Goal: Task Accomplishment & Management: Manage account settings

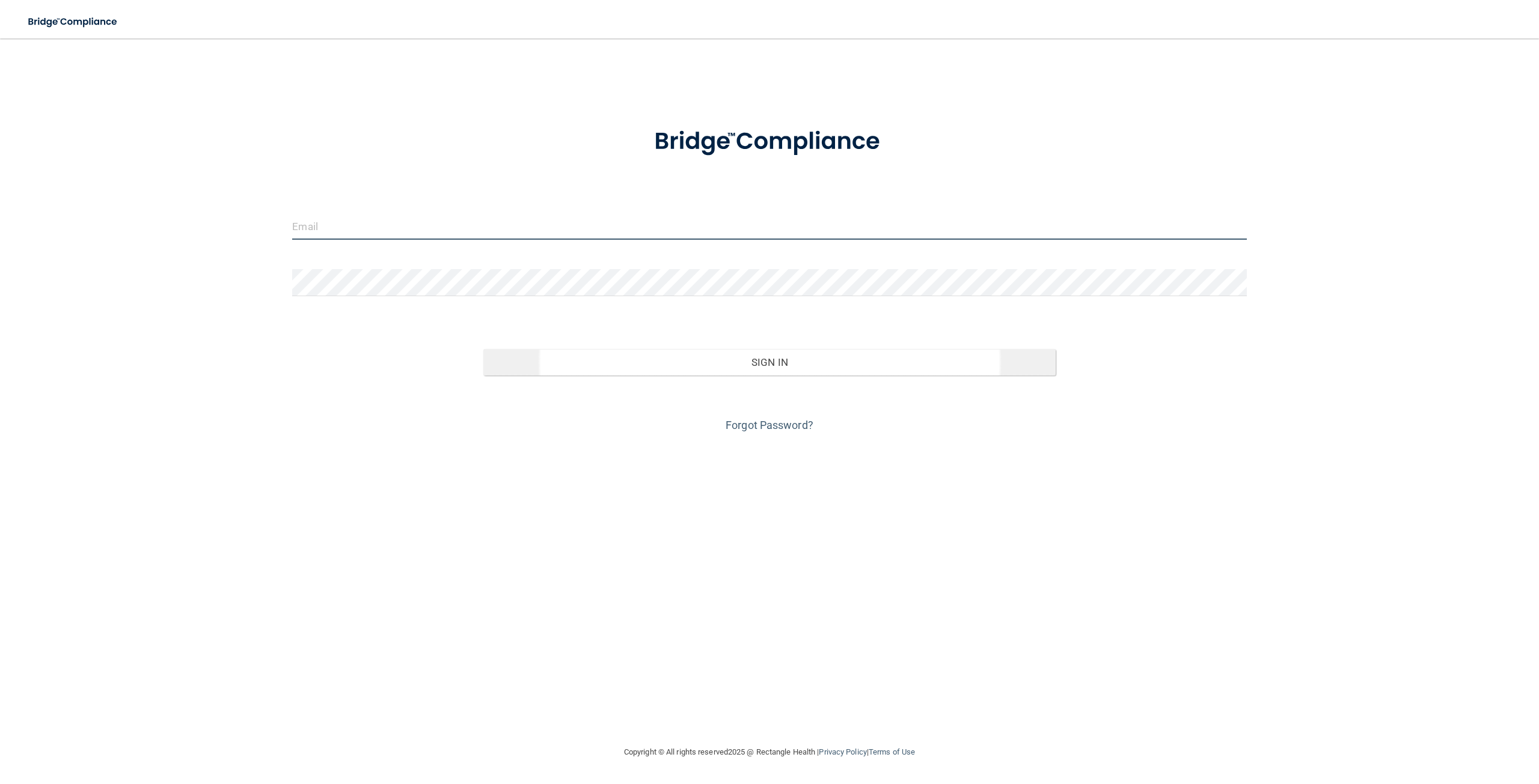
type input "[EMAIL_ADDRESS][DOMAIN_NAME]"
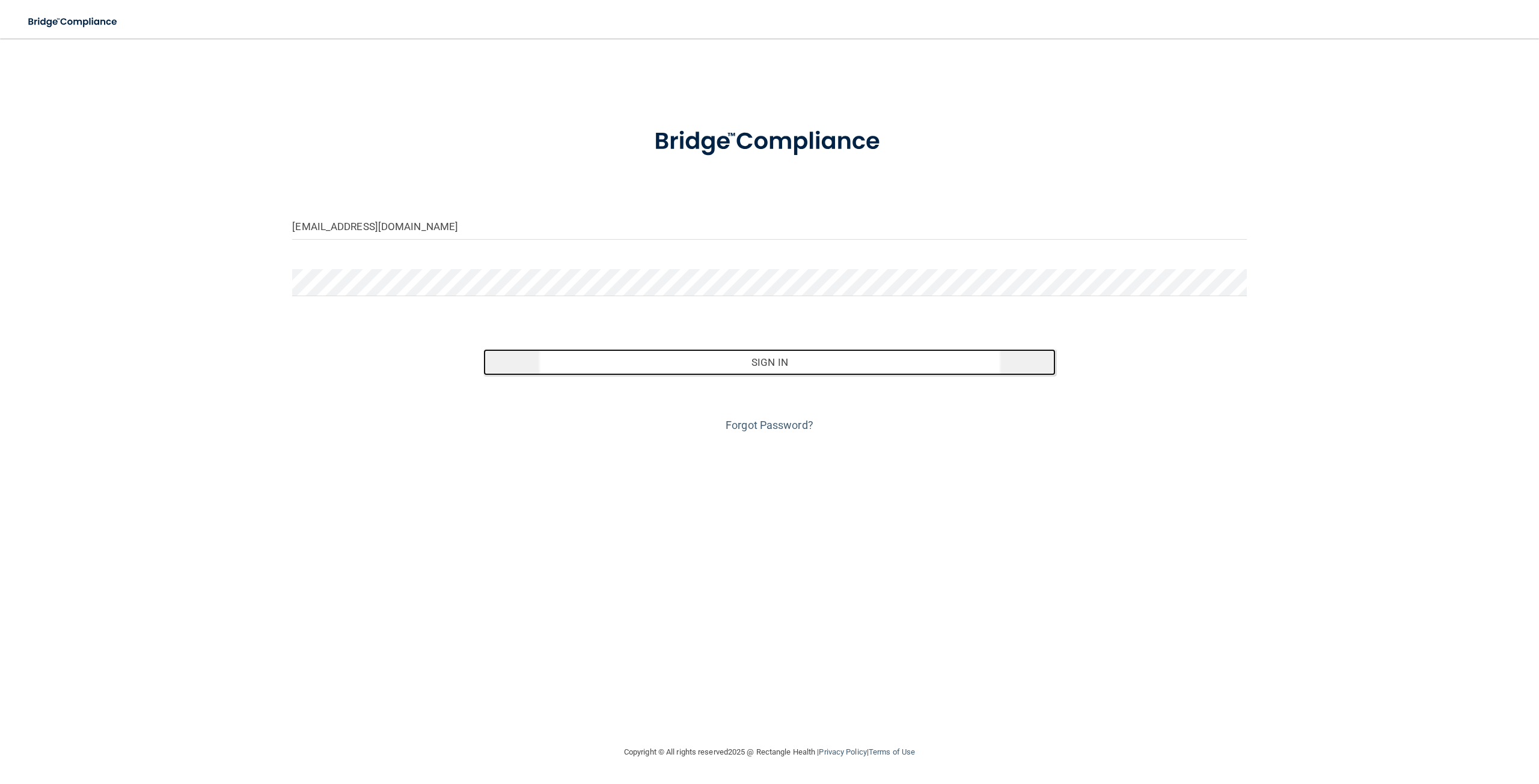
click at [773, 362] on button "Sign In" at bounding box center [769, 362] width 572 height 26
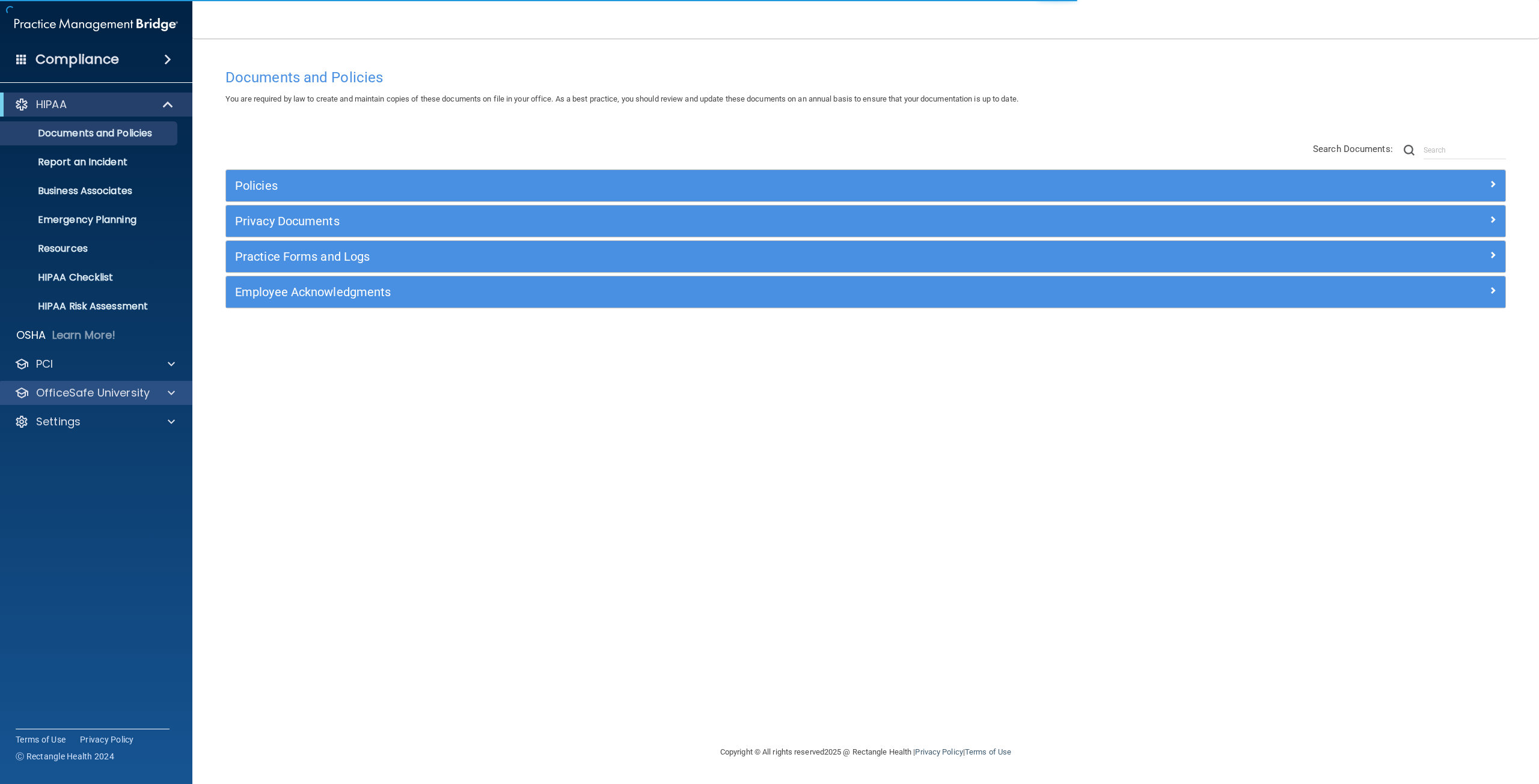
click at [127, 403] on div "OfficeSafe University" at bounding box center [96, 393] width 193 height 24
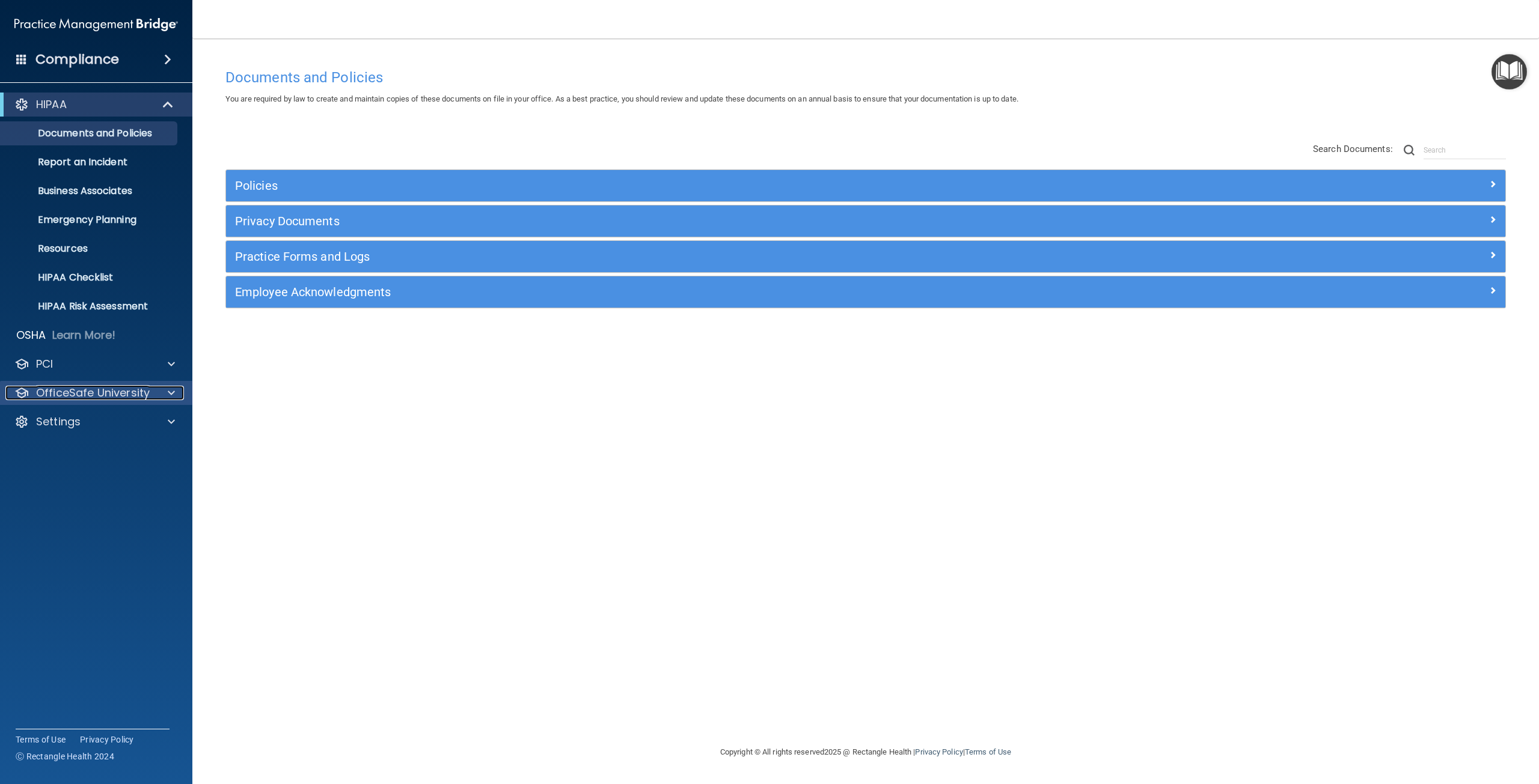
click at [164, 396] on div at bounding box center [170, 393] width 30 height 14
click at [150, 415] on link "HIPAA Training" at bounding box center [82, 422] width 189 height 24
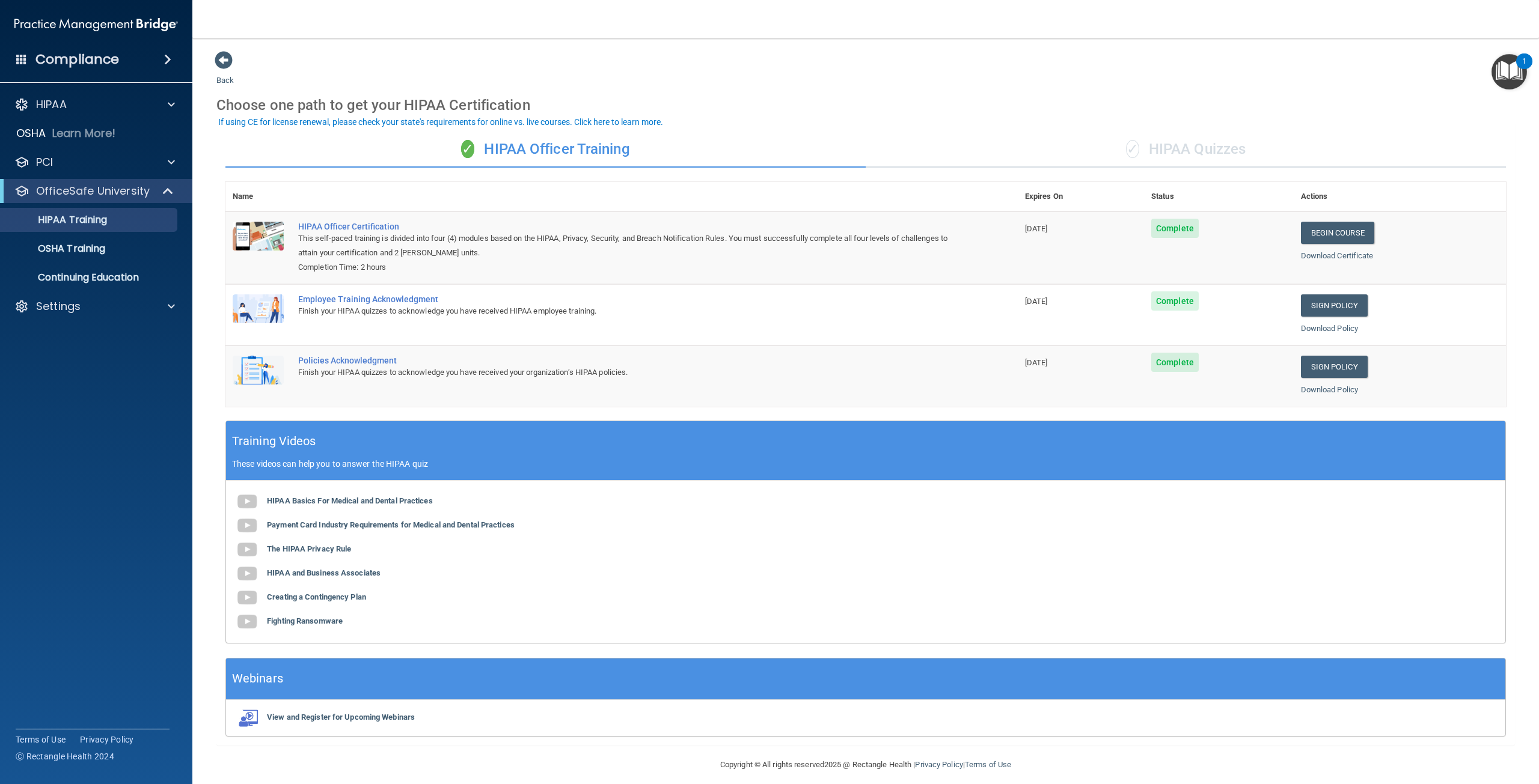
click at [1231, 157] on div "✓ HIPAA Quizzes" at bounding box center [1185, 149] width 640 height 36
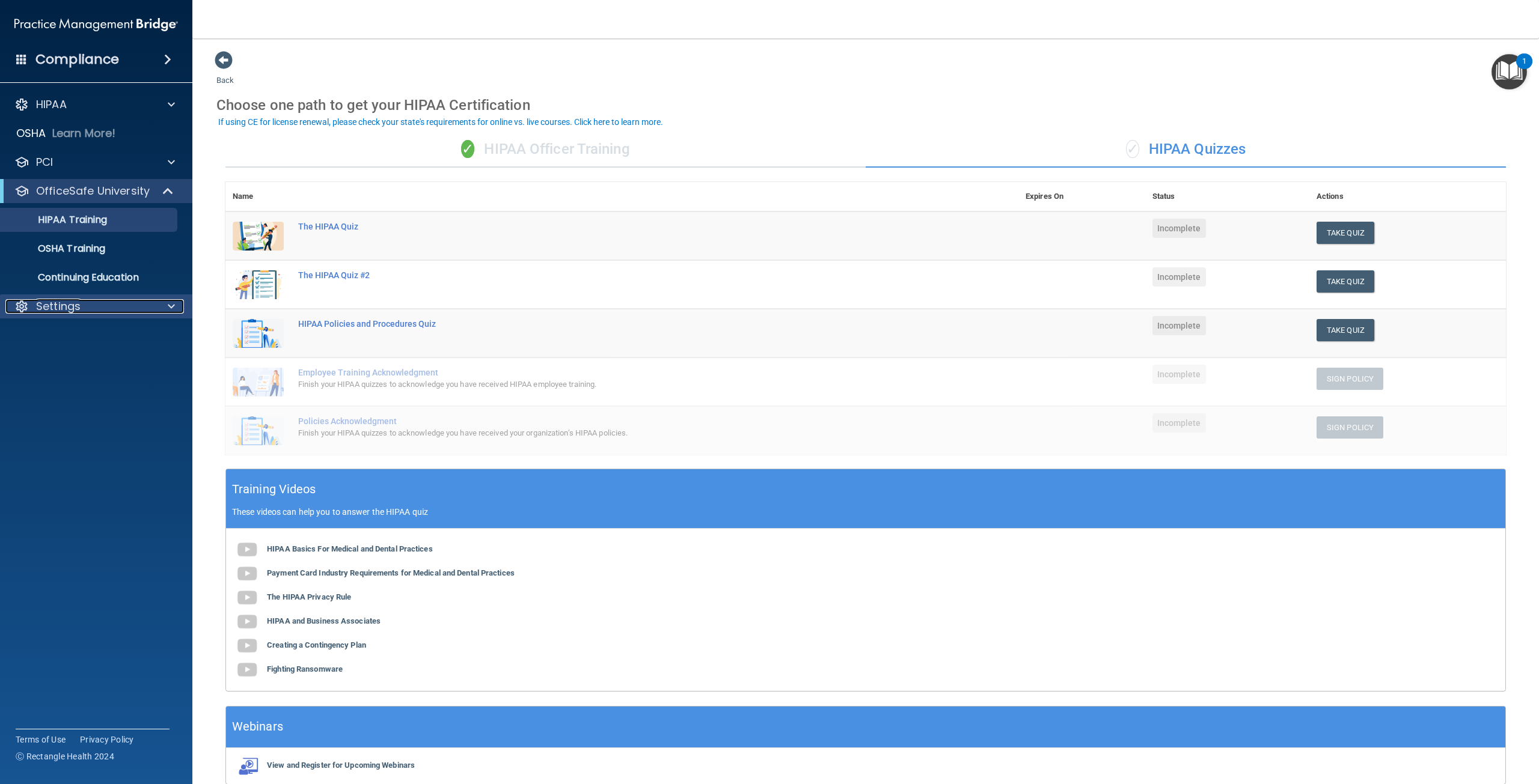
click at [142, 307] on div "Settings" at bounding box center [80, 306] width 149 height 14
click at [66, 364] on p "My Users" at bounding box center [89, 364] width 164 height 12
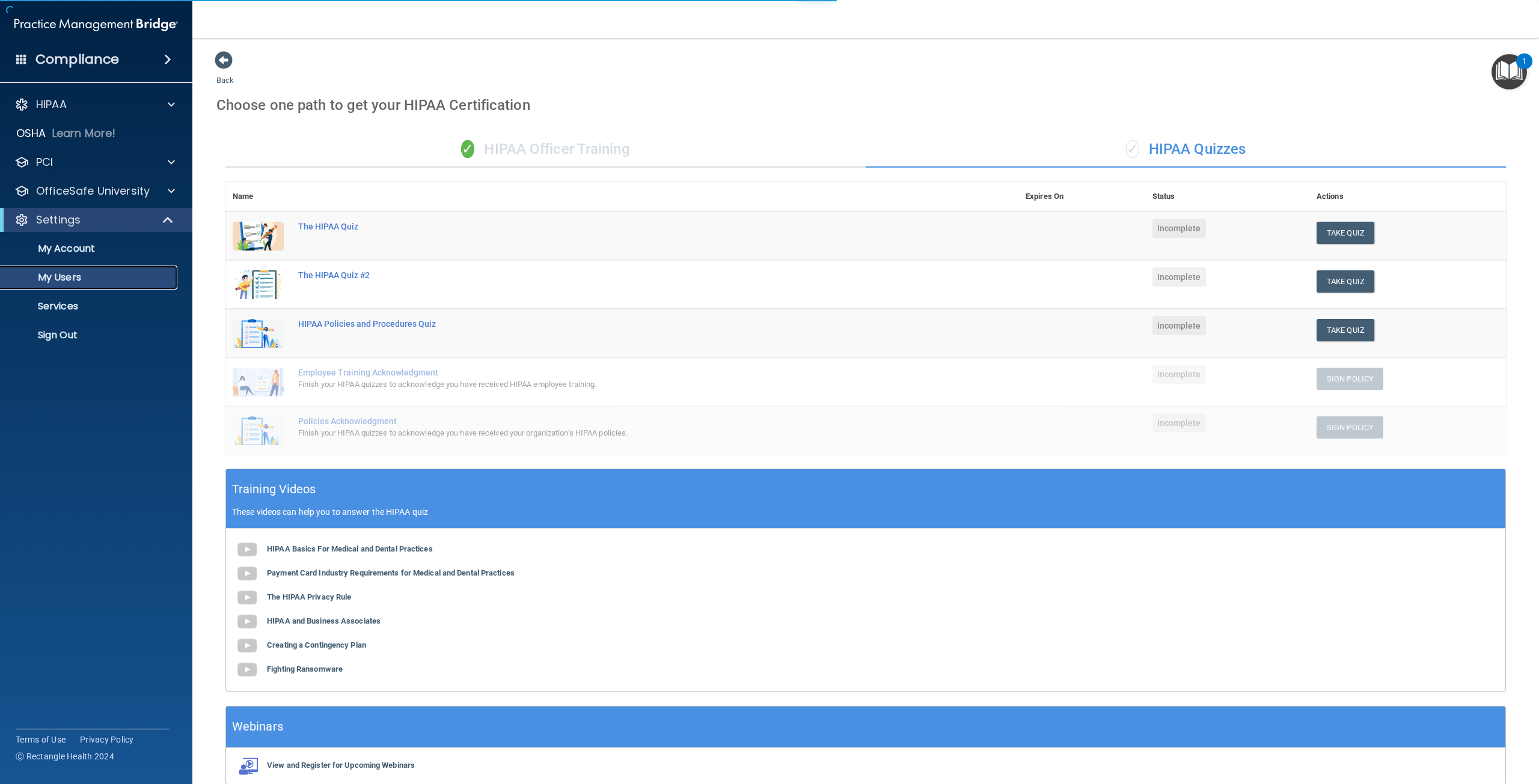
select select "20"
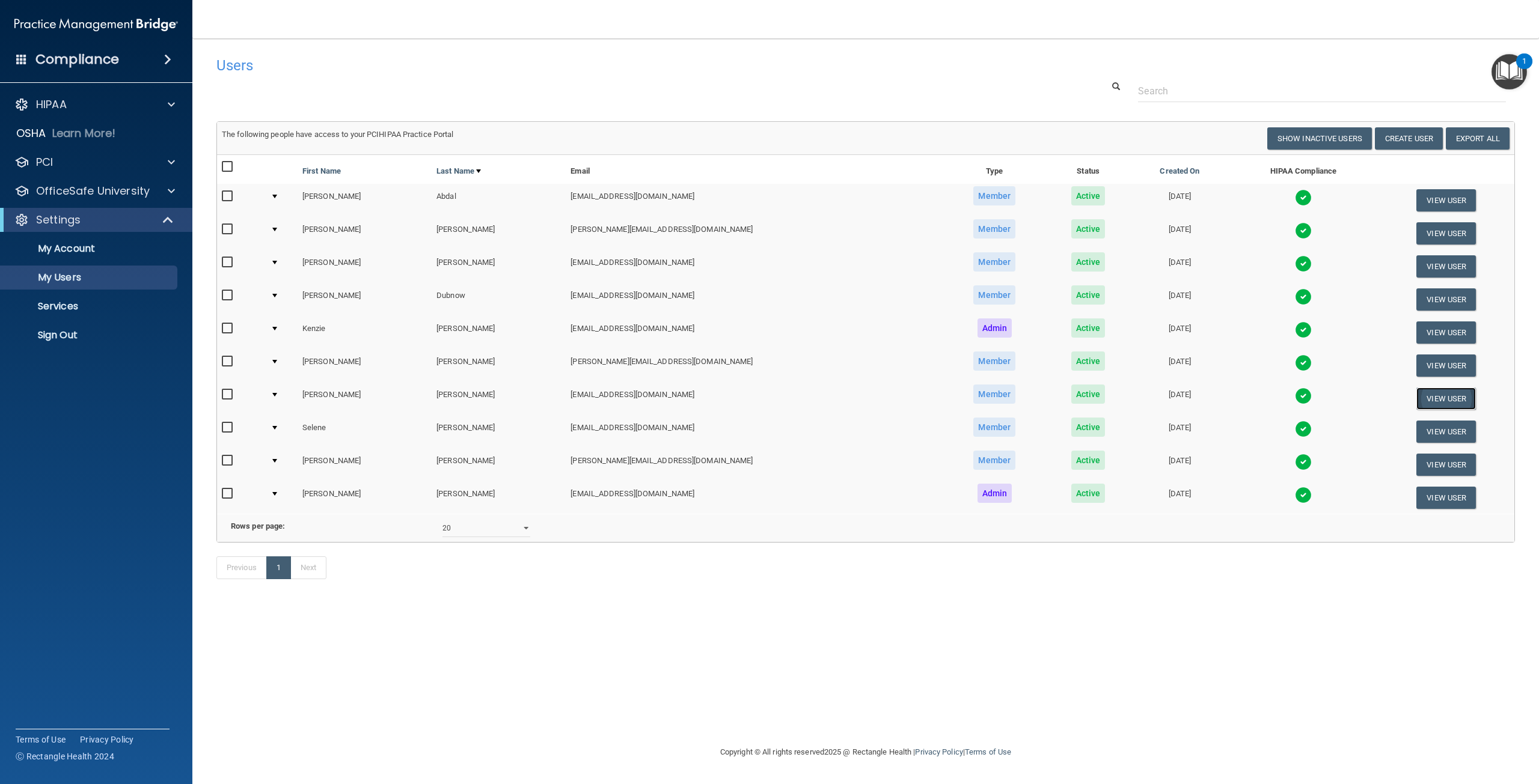
click at [1462, 398] on button "View User" at bounding box center [1445, 398] width 60 height 22
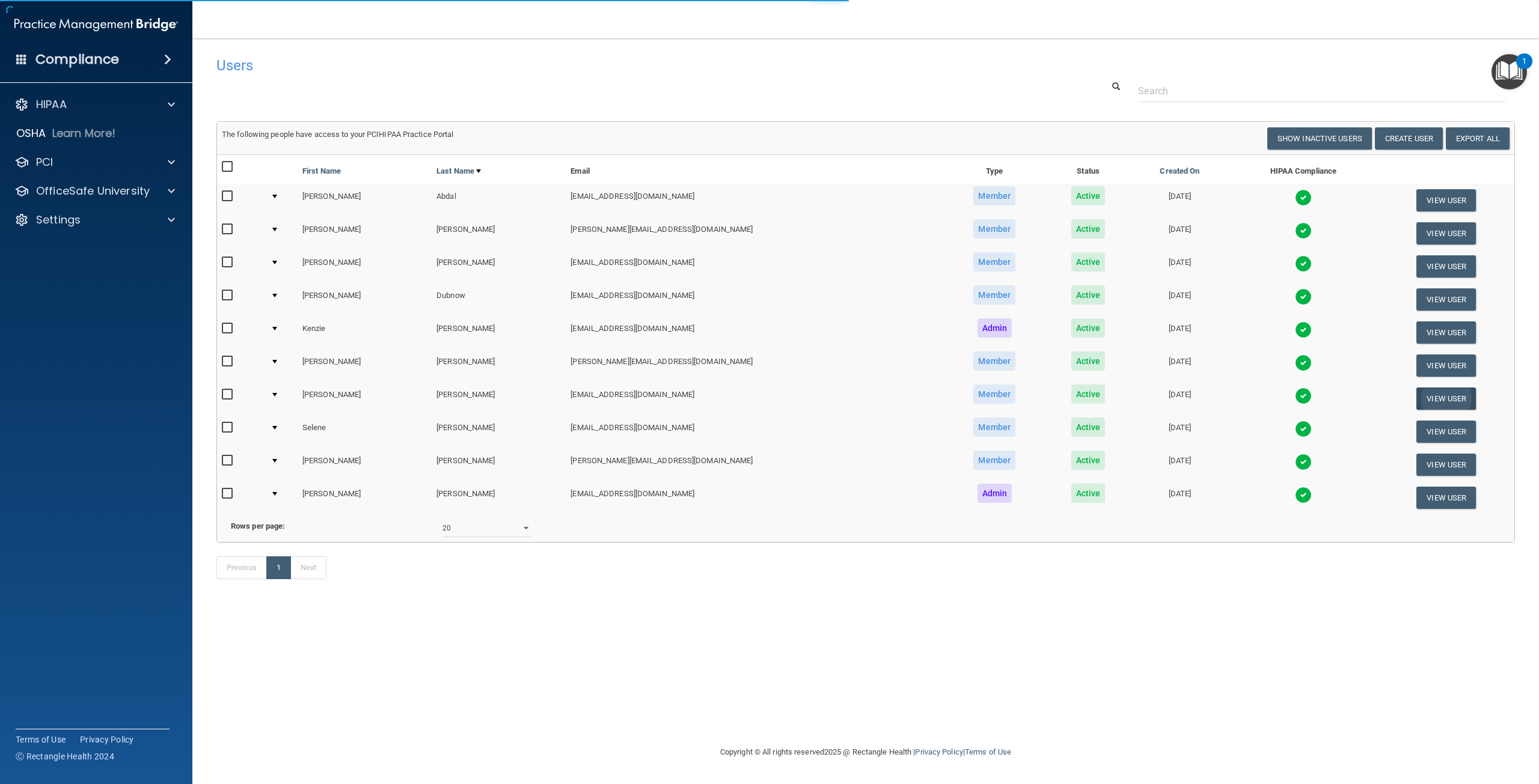
select select "practice_member"
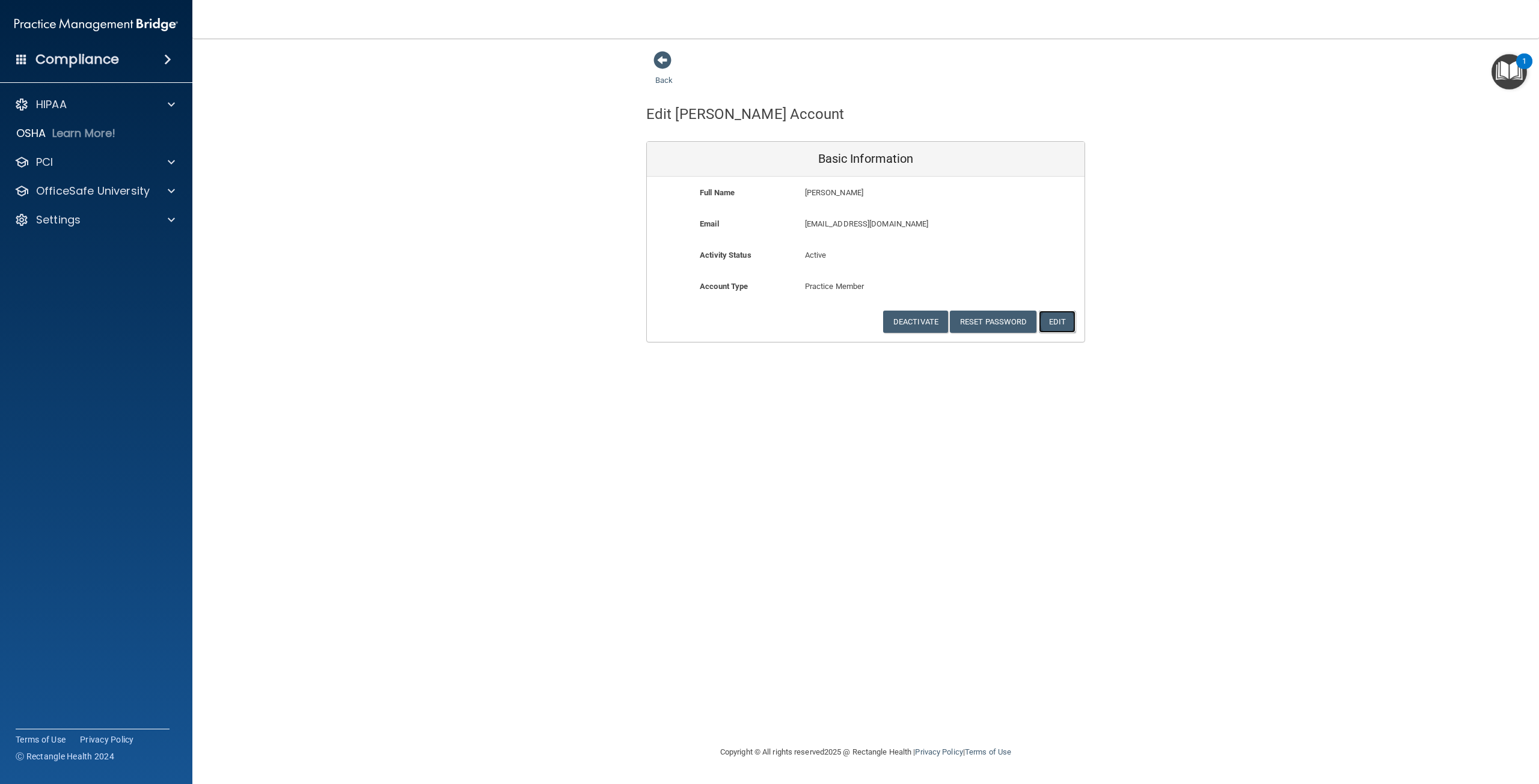
click at [1065, 318] on button "Edit" at bounding box center [1057, 322] width 36 height 22
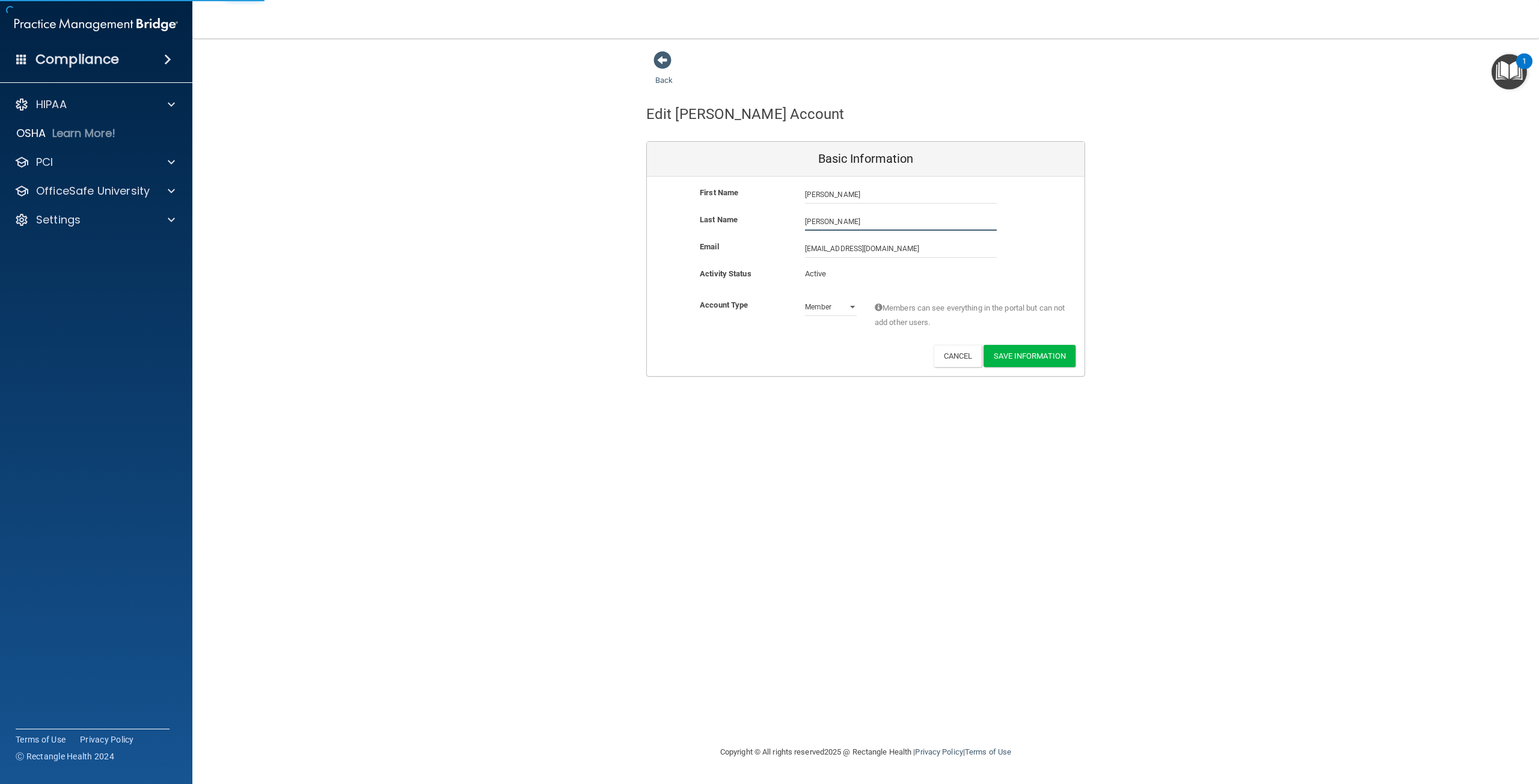
click at [855, 223] on input "[PERSON_NAME]" at bounding box center [901, 222] width 192 height 18
type input "[PERSON_NAME]"
click at [1019, 346] on button "Save Information" at bounding box center [1029, 356] width 92 height 22
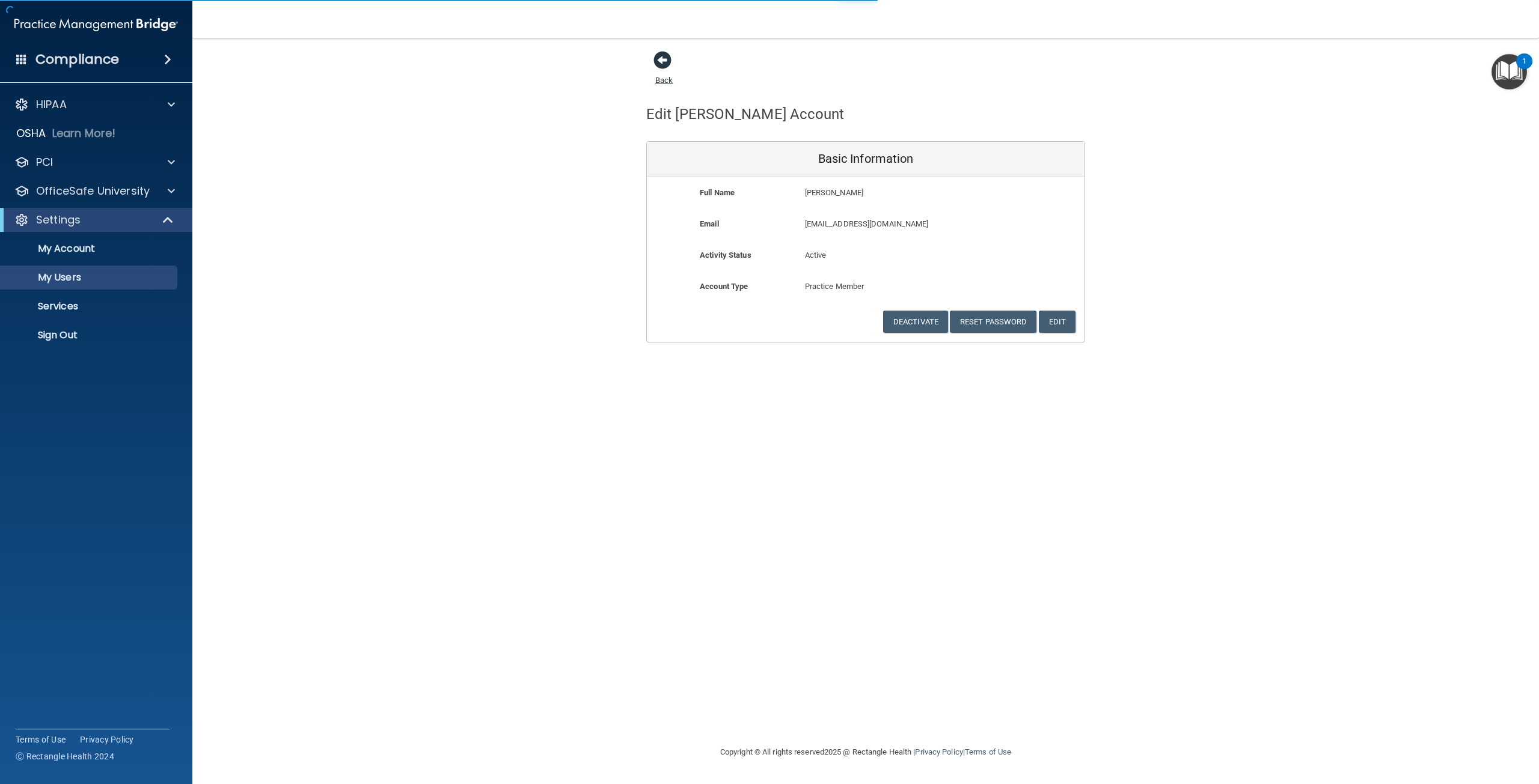
select select "20"
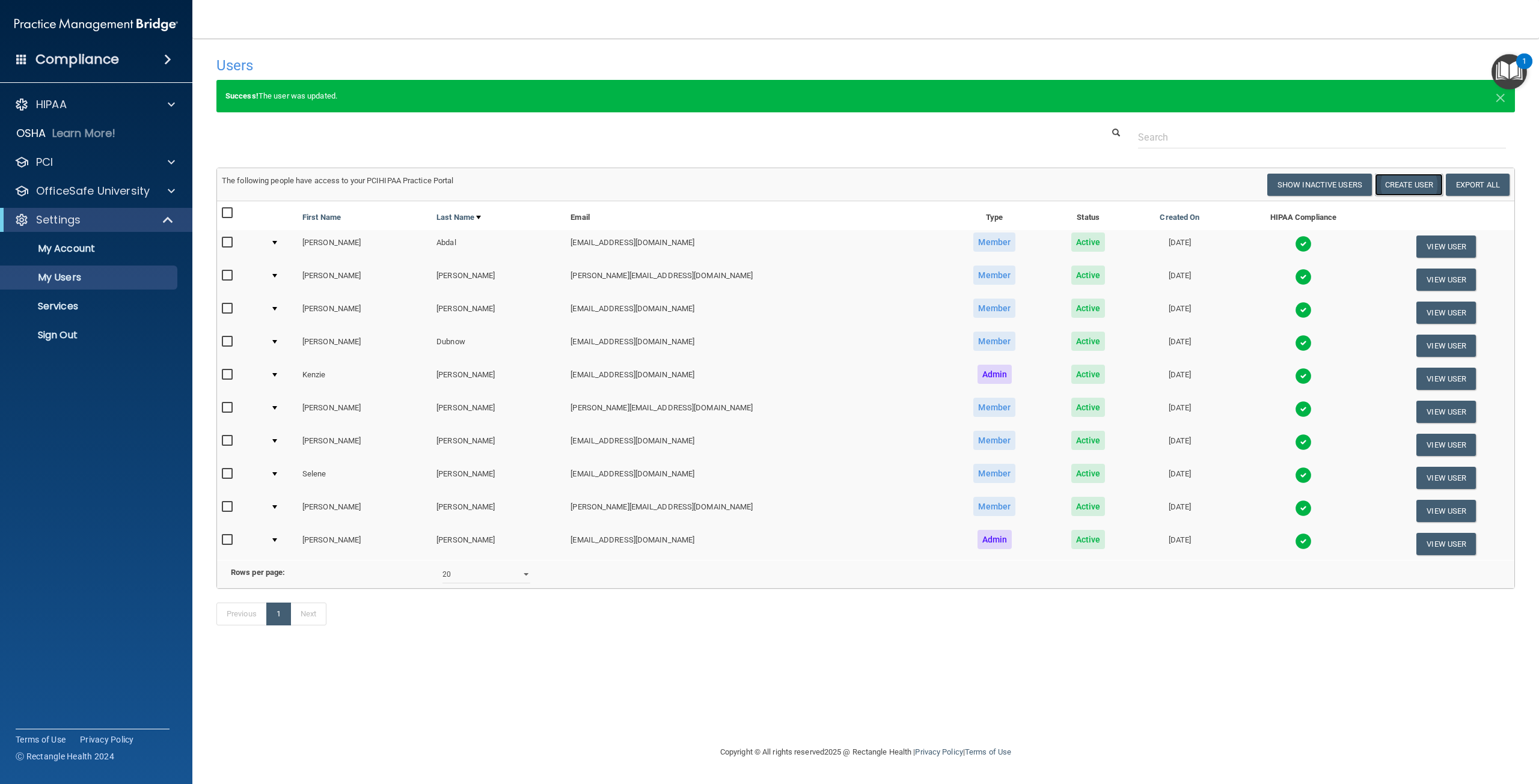
click at [1417, 192] on button "Create User" at bounding box center [1408, 184] width 68 height 22
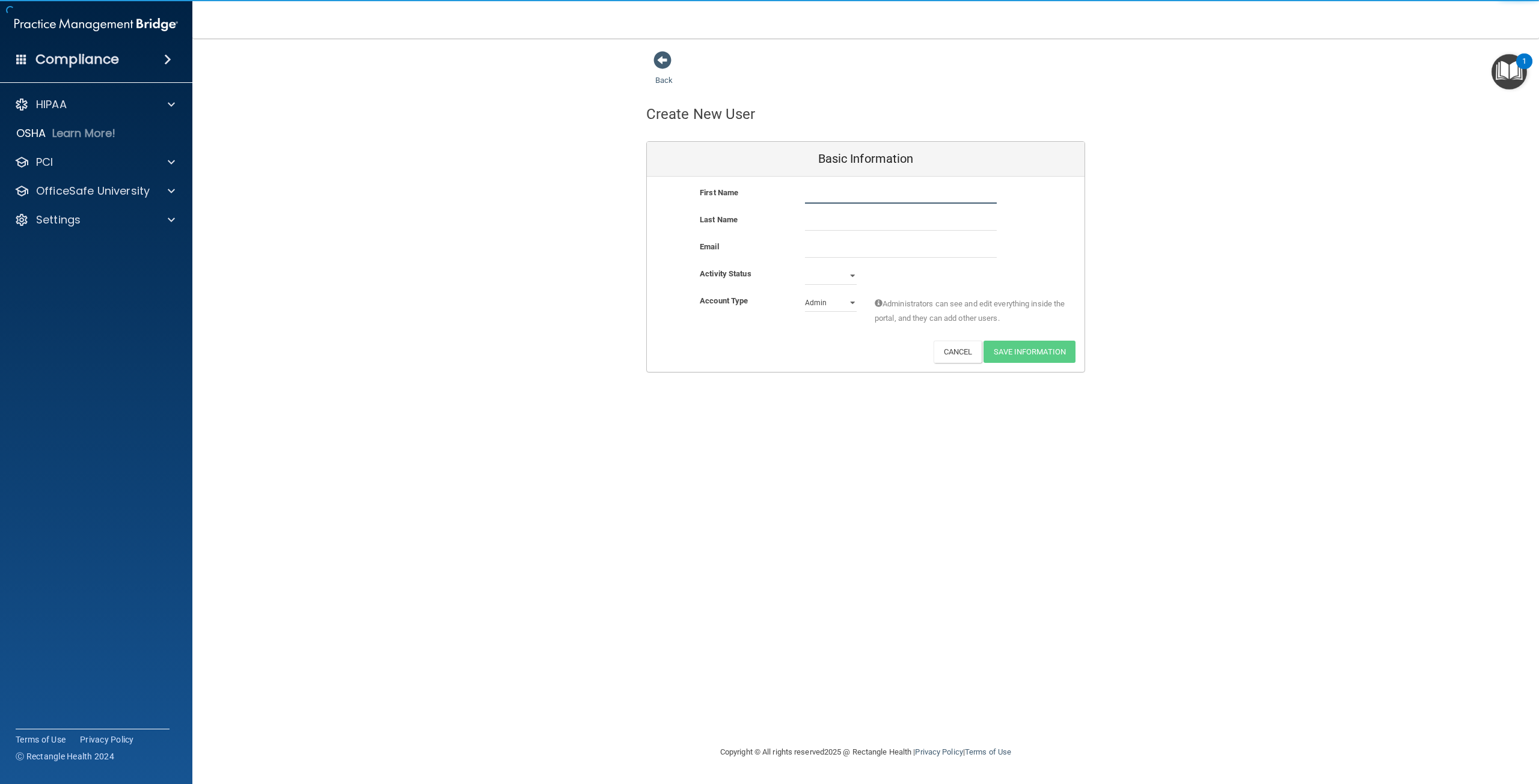
click at [856, 194] on input "text" at bounding box center [901, 195] width 192 height 18
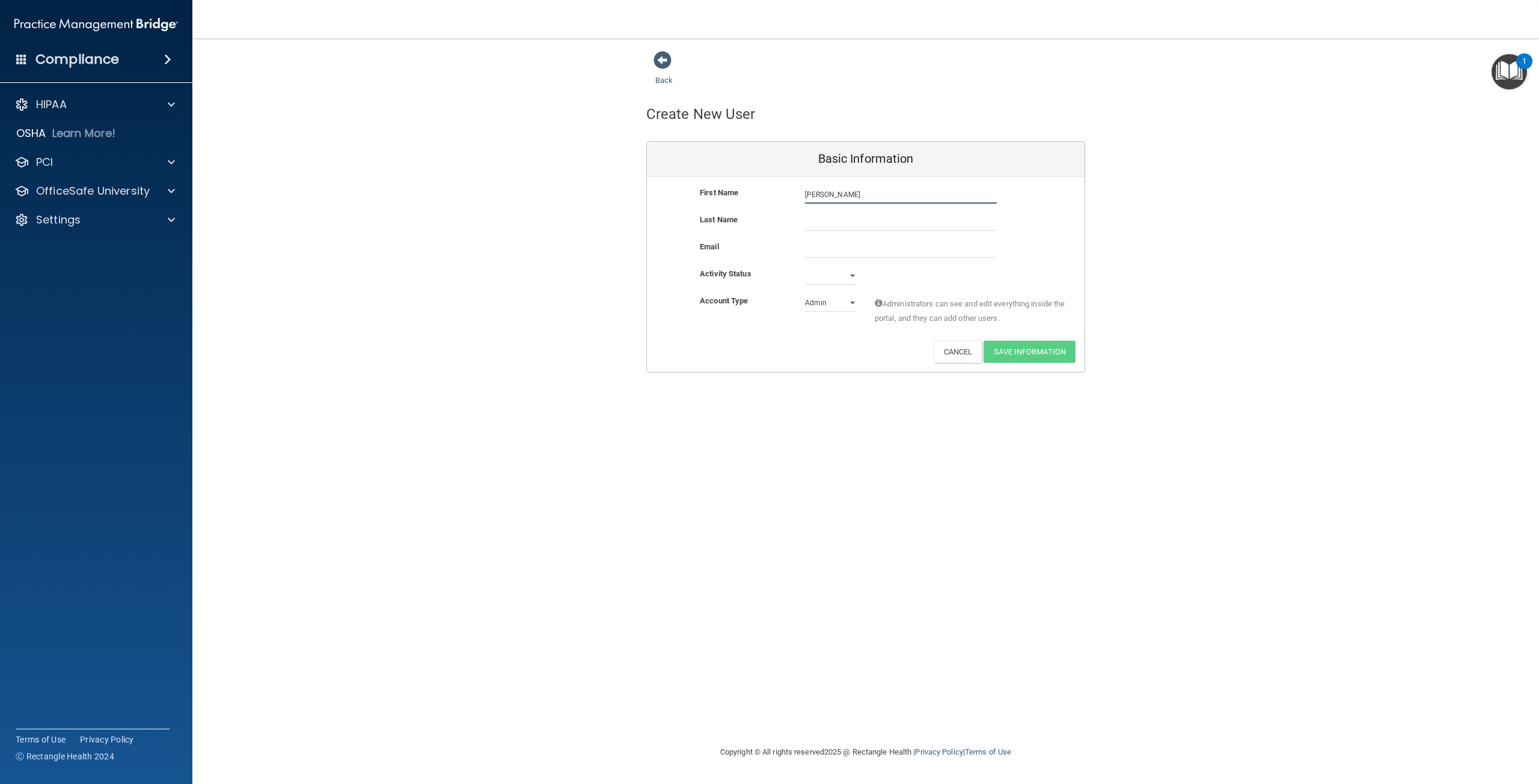
type input "[PERSON_NAME]"
type input "Orlando"
type input "[EMAIL_ADDRESS][DOMAIN_NAME]"
click at [846, 273] on select "Active Inactive" at bounding box center [831, 278] width 52 height 18
select select "active"
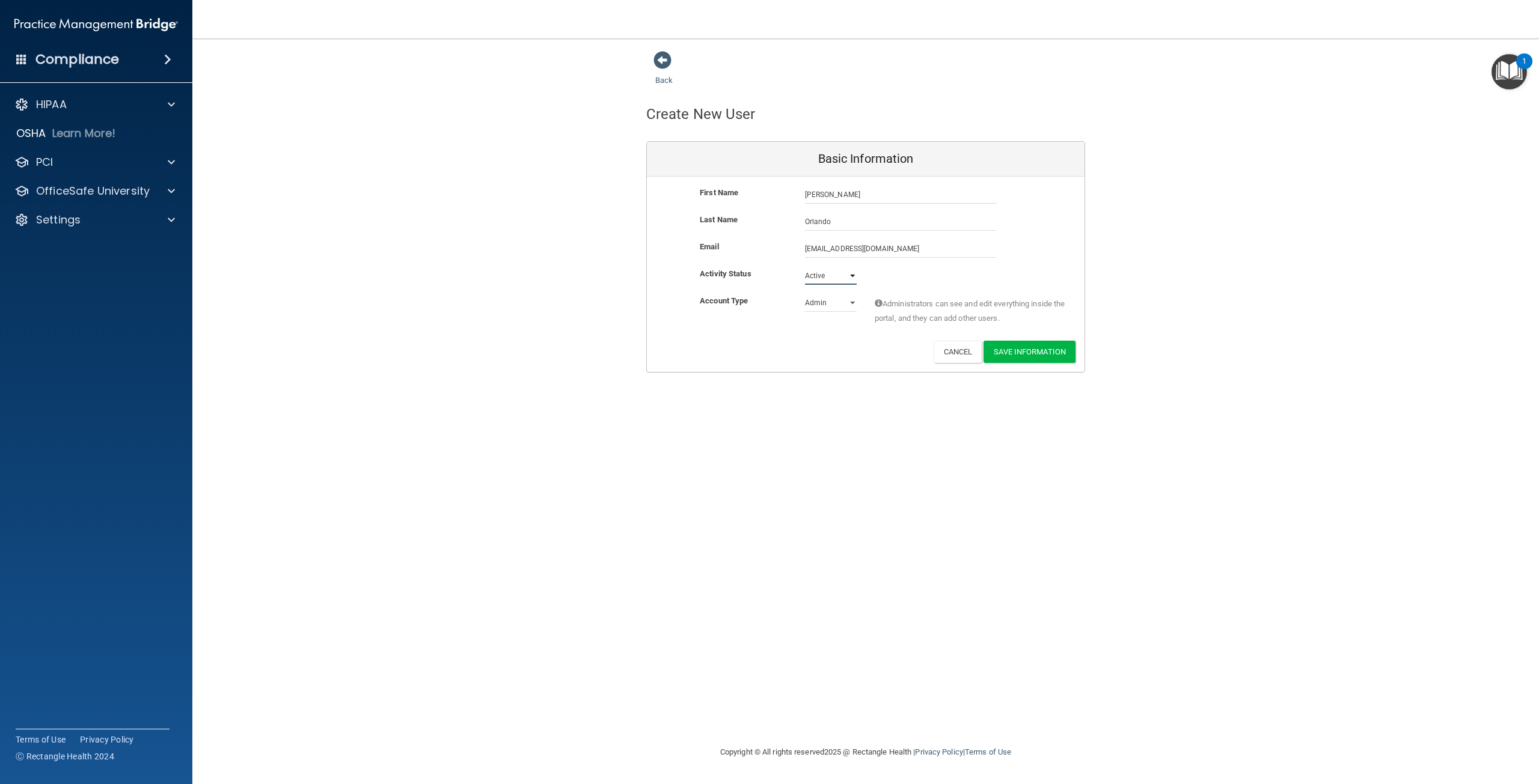
click at [805, 267] on select "Active Inactive" at bounding box center [831, 276] width 52 height 18
click at [844, 301] on select "Admin Member" at bounding box center [831, 303] width 52 height 18
select select "practice_member"
click at [805, 294] on select "Admin Member" at bounding box center [831, 303] width 52 height 18
click at [1004, 347] on button "Save Information" at bounding box center [1029, 351] width 92 height 22
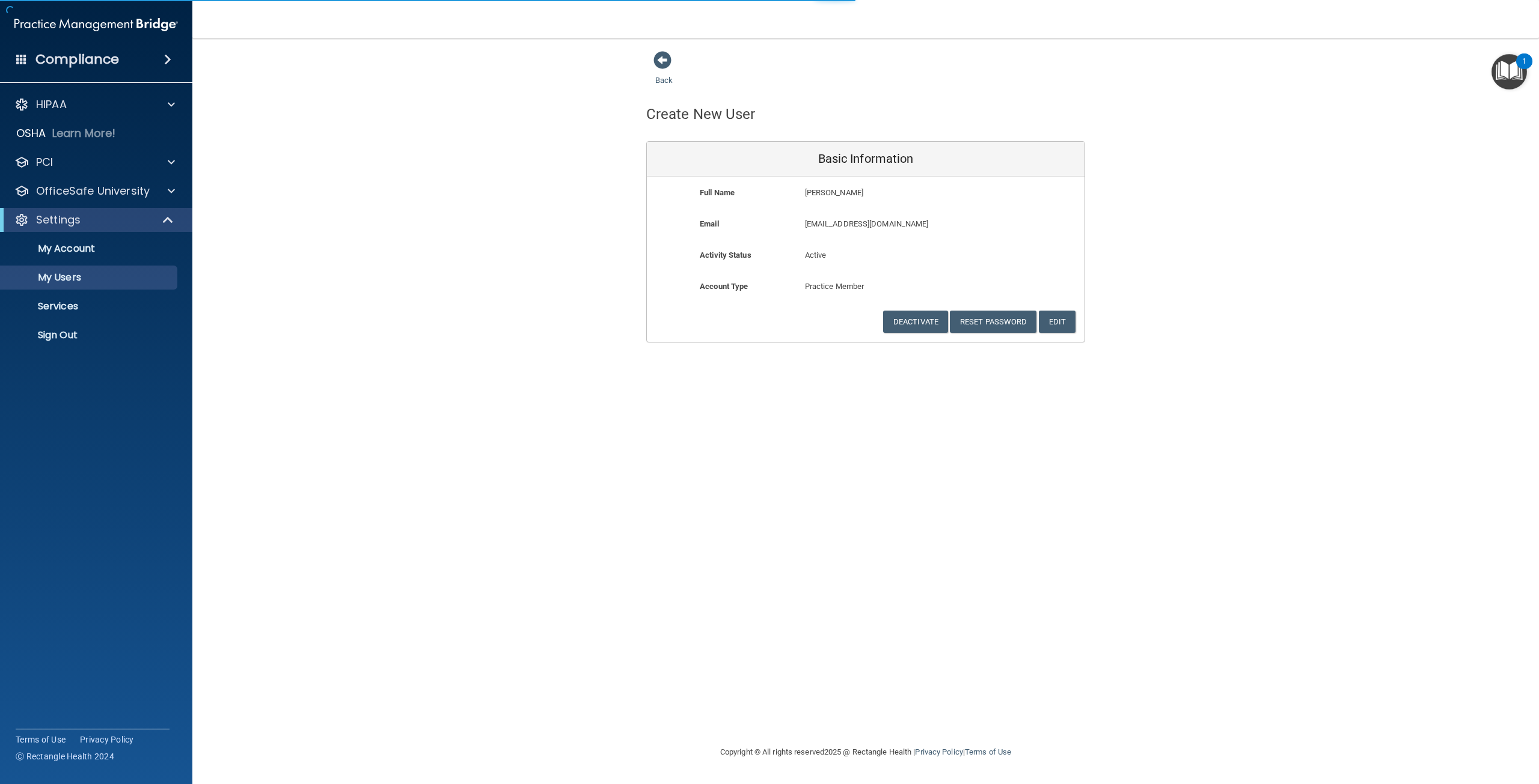
select select "20"
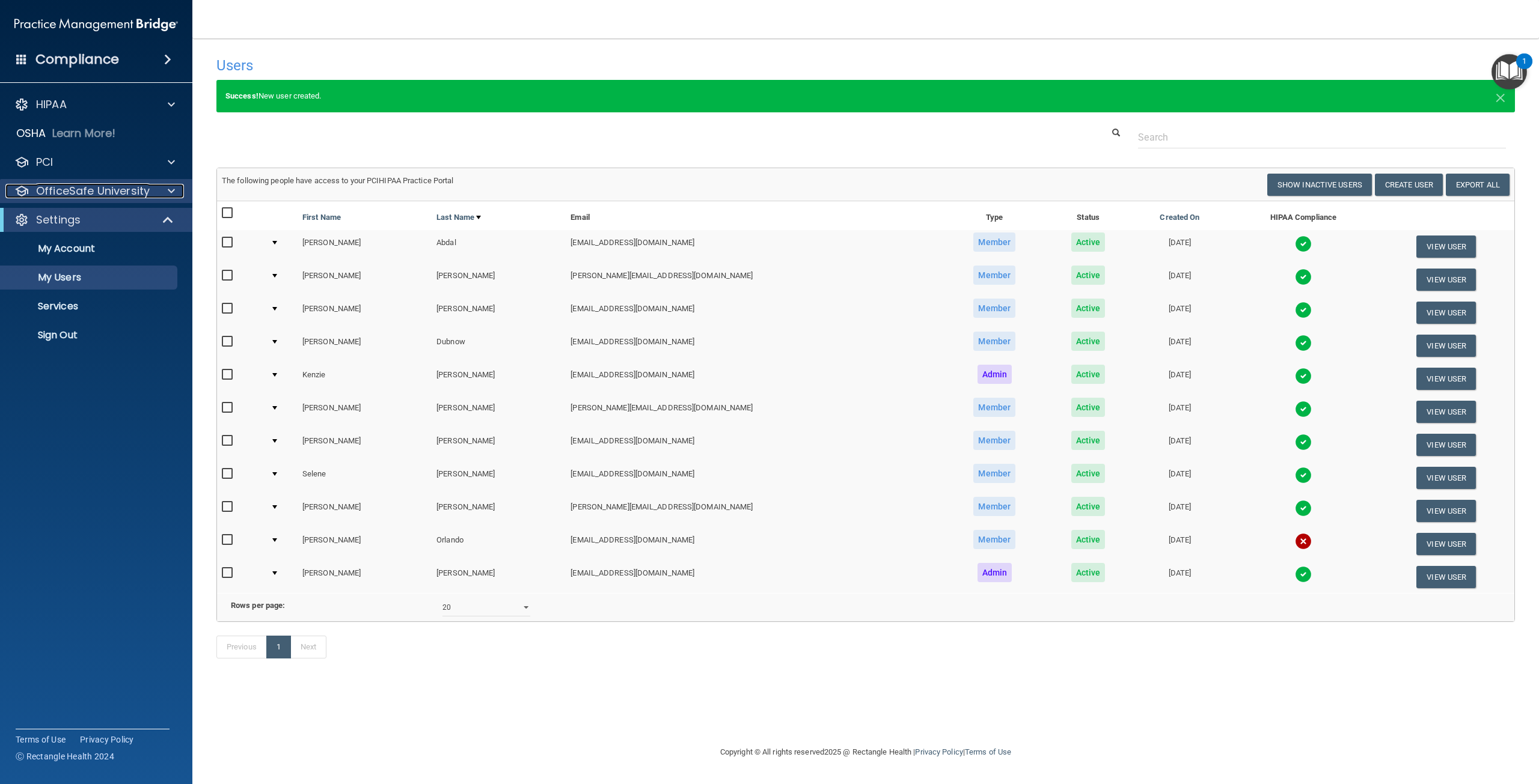
click at [120, 195] on p "OfficeSafe University" at bounding box center [92, 191] width 114 height 14
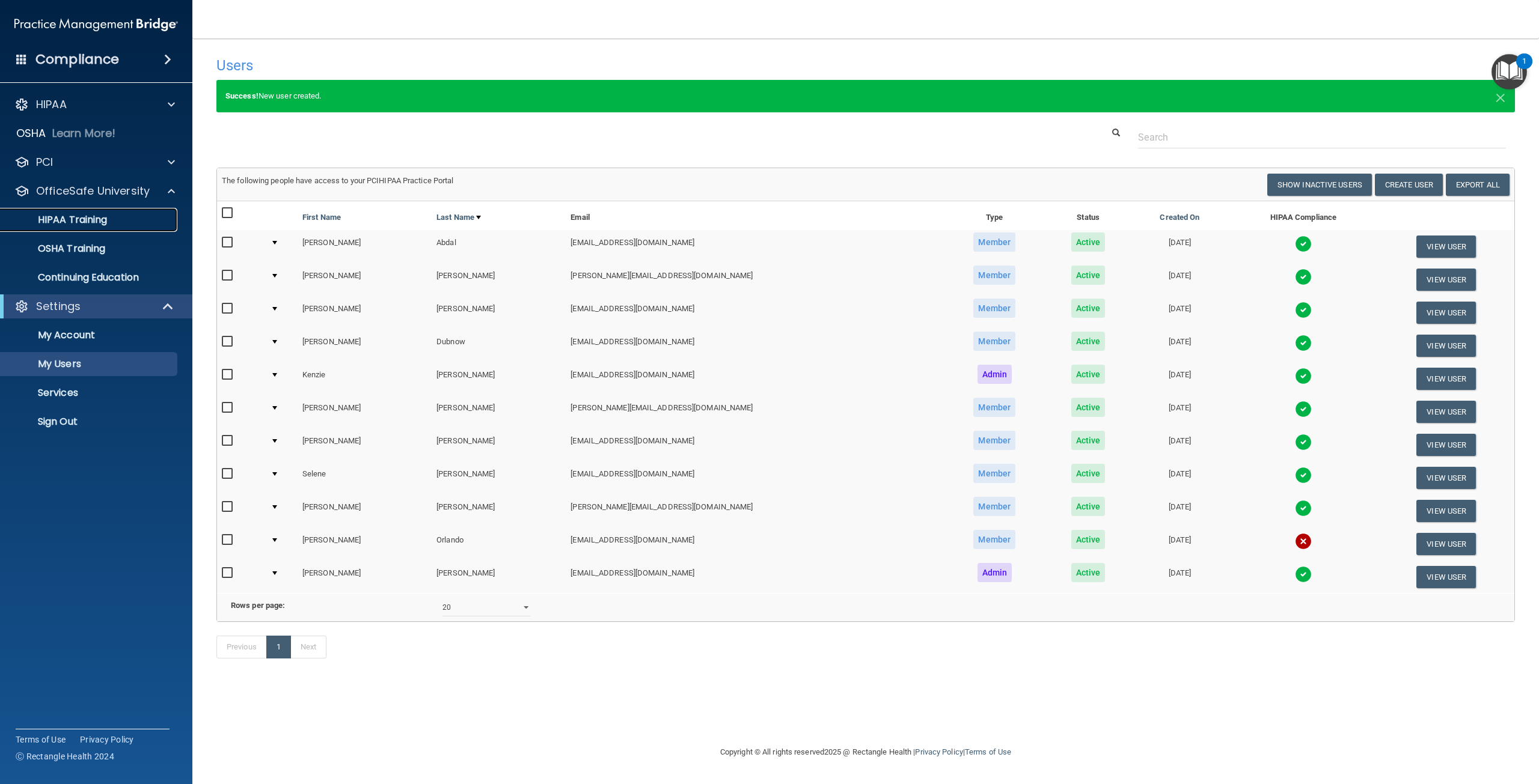
click at [111, 225] on div "HIPAA Training" at bounding box center [89, 220] width 164 height 12
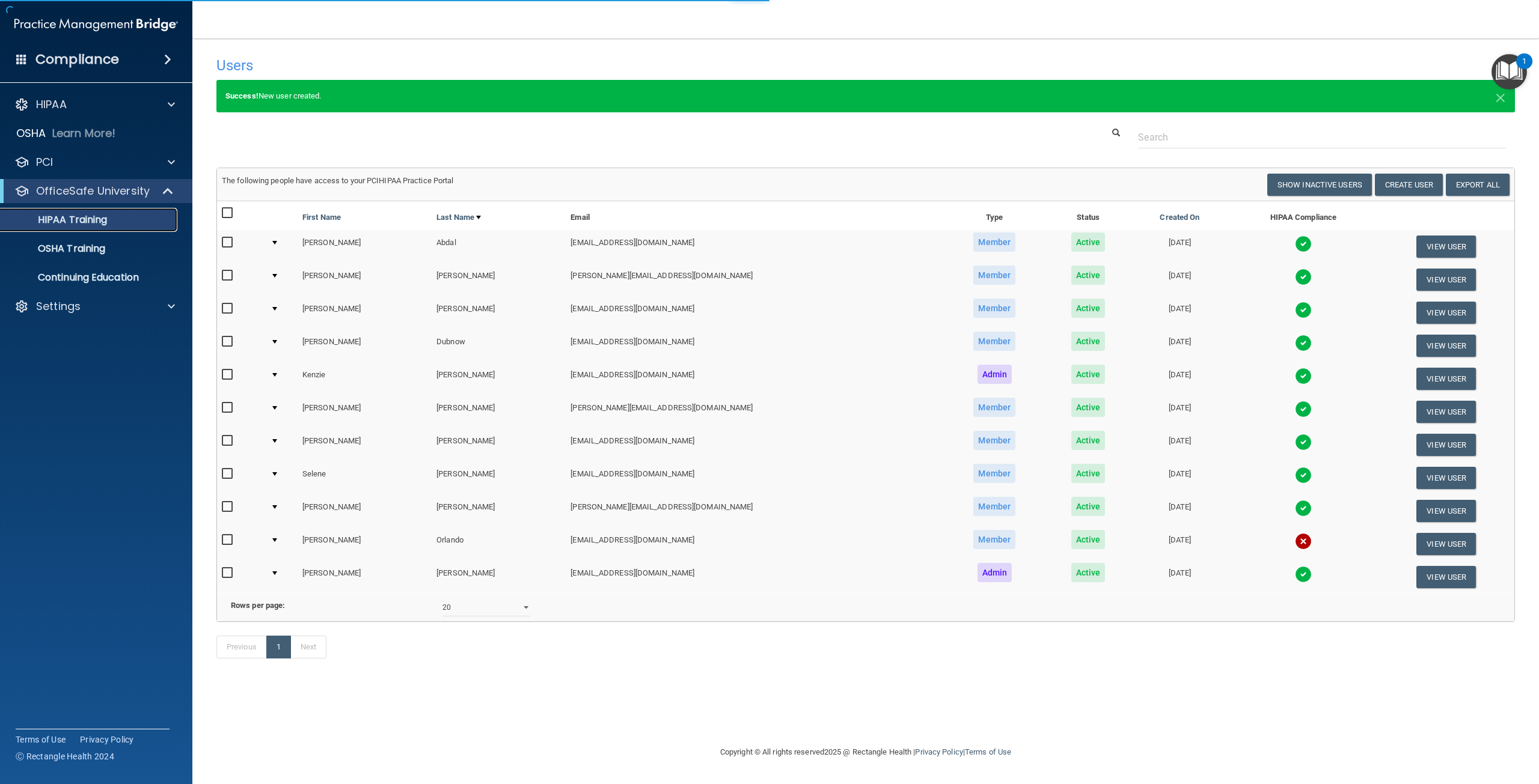
click at [111, 225] on div "HIPAA Training" at bounding box center [89, 220] width 164 height 12
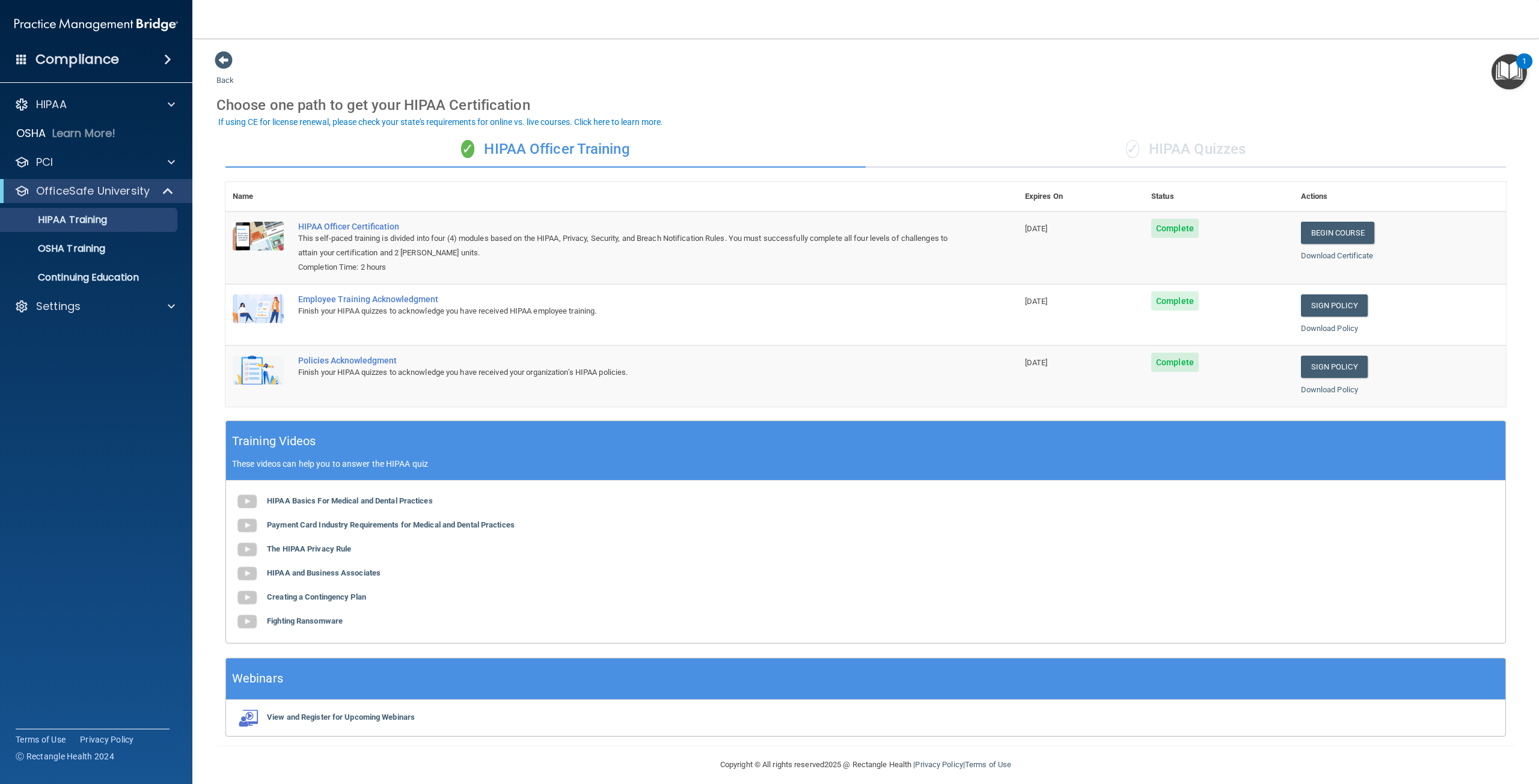
click at [1219, 151] on div "✓ HIPAA Quizzes" at bounding box center [1185, 149] width 640 height 36
